Goal: Book appointment/travel/reservation

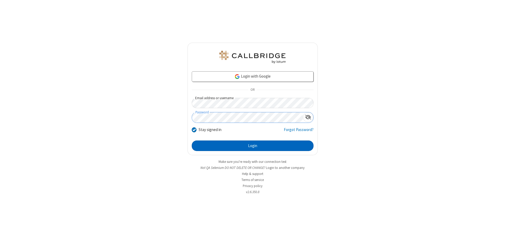
click at [252, 146] on button "Login" at bounding box center [253, 145] width 122 height 11
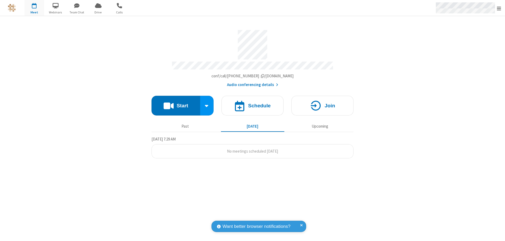
click at [499, 8] on span "Open menu" at bounding box center [499, 8] width 4 height 5
click at [34, 8] on span "button" at bounding box center [34, 5] width 20 height 9
click at [252, 103] on h4 "Schedule" at bounding box center [259, 105] width 23 height 5
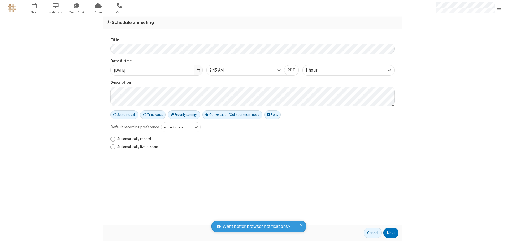
click at [252, 22] on h3 "Schedule a meeting" at bounding box center [253, 22] width 292 height 5
click at [391, 233] on button "Next" at bounding box center [390, 233] width 15 height 11
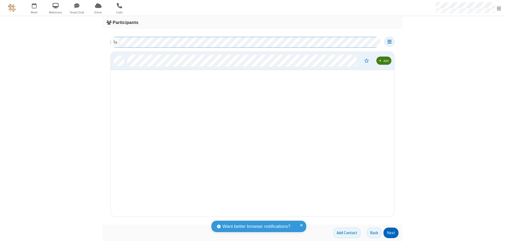
click at [391, 233] on button "Next" at bounding box center [390, 233] width 15 height 11
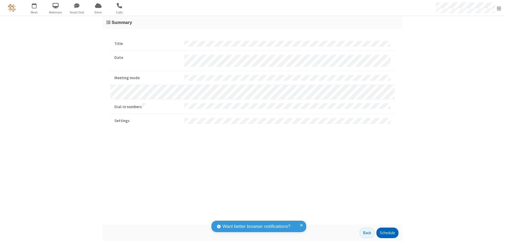
click at [387, 233] on button "Schedule" at bounding box center [387, 233] width 22 height 11
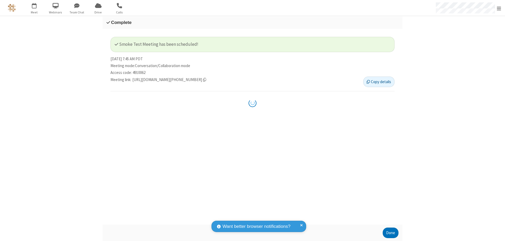
click at [391, 233] on button "Done" at bounding box center [391, 233] width 16 height 11
